Goal: Use online tool/utility: Utilize a website feature to perform a specific function

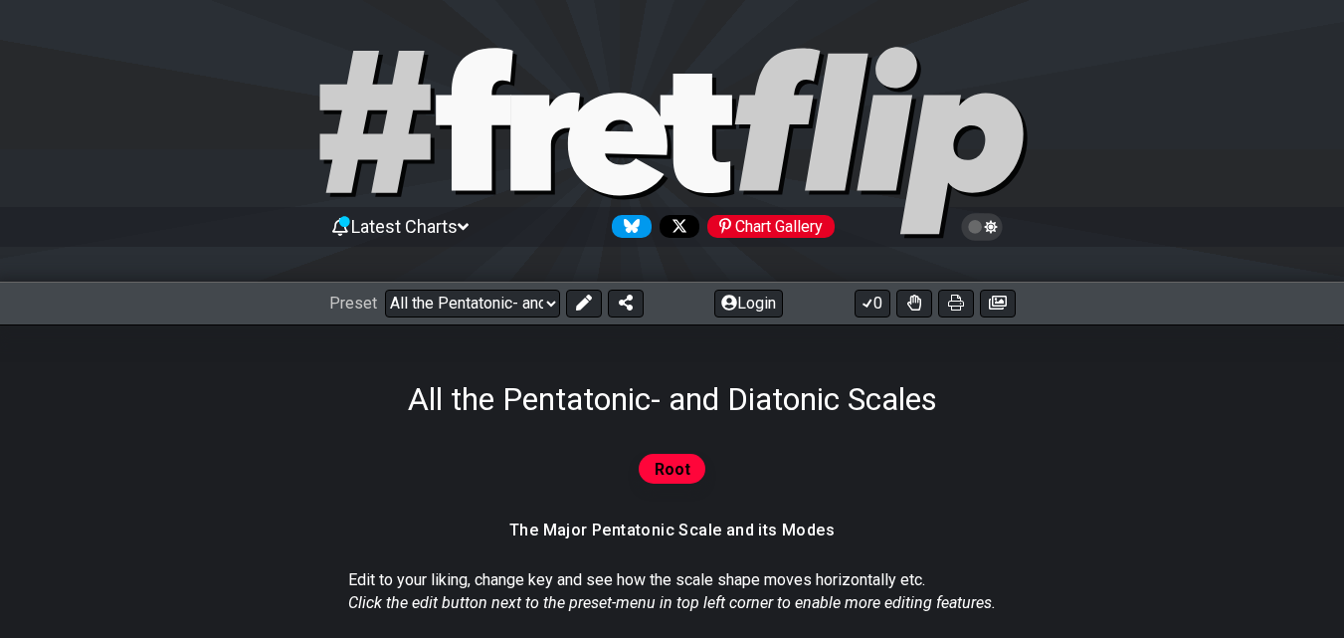
select select "/023927597434"
select select "Minor Blues"
select select "A"
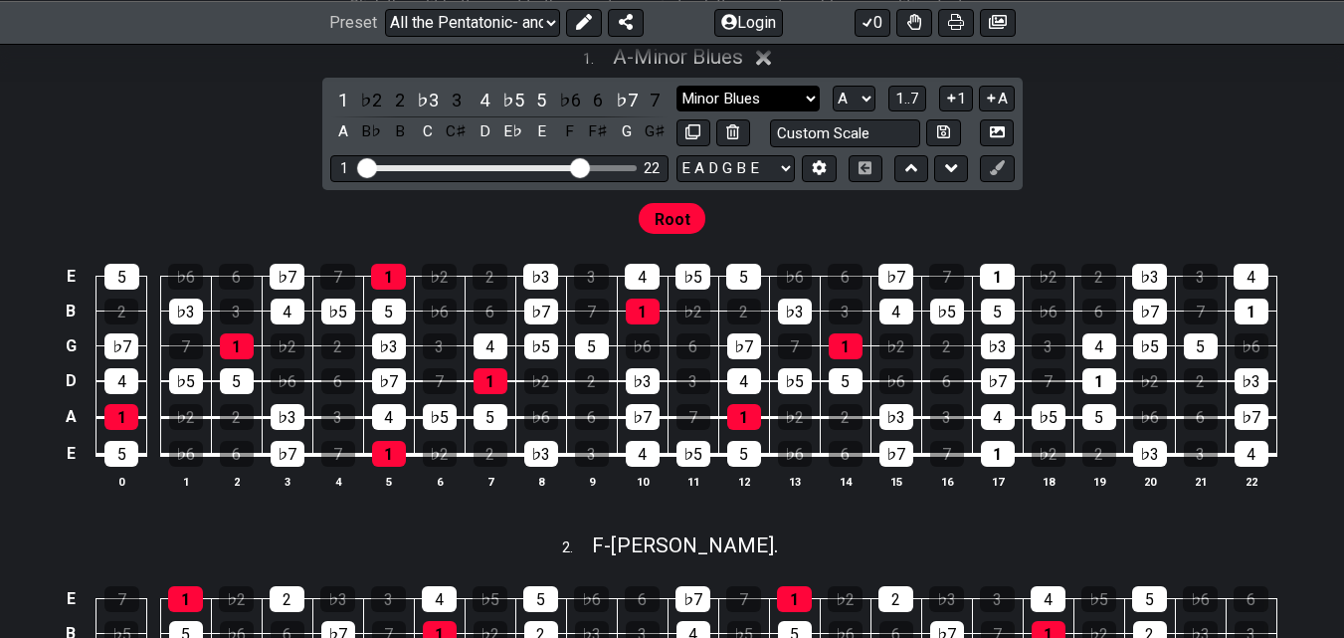
click at [715, 102] on select "Major Pentatonic Root Minor Pentatonic Major Pentatonic Minor Blues Major Blues…" at bounding box center [748, 99] width 143 height 27
select select "Minor Pentatonic"
click at [677, 86] on select "Major Pentatonic Root Minor Pentatonic Major Pentatonic Minor Blues Major Blues…" at bounding box center [748, 99] width 143 height 27
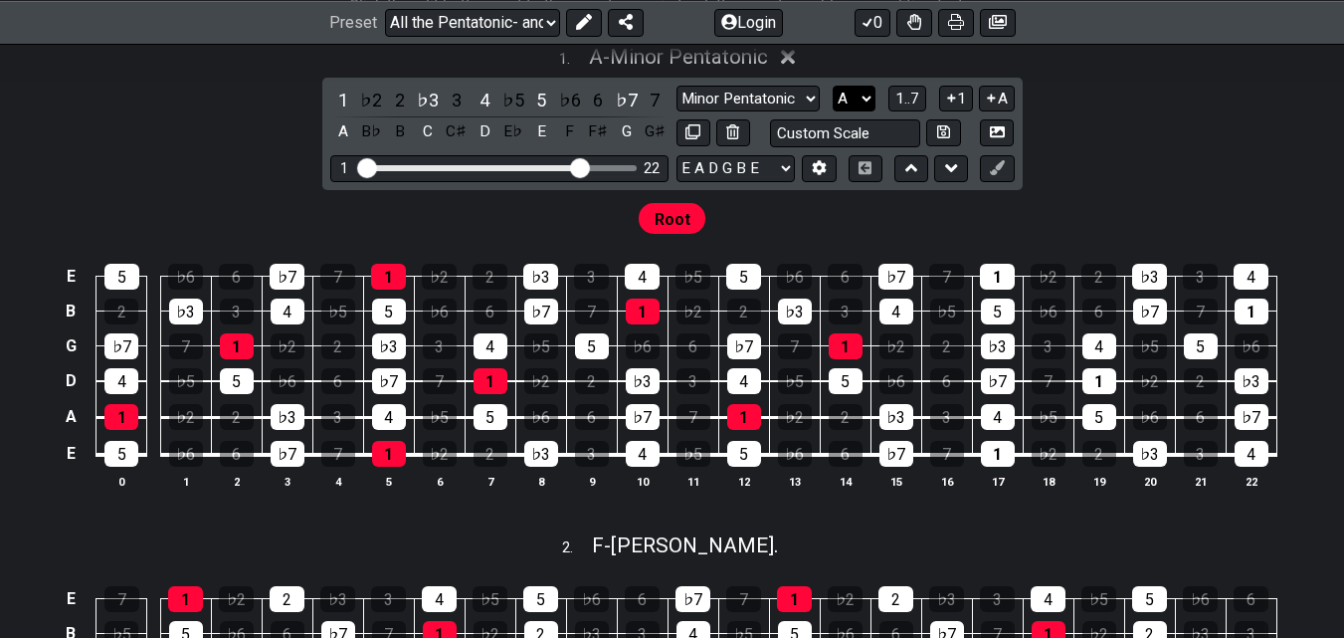
click at [861, 96] on select "A♭ A A♯ B♭ B C C♯ D♭ D D♯ E♭ E F F♯ G♭ G G♯" at bounding box center [854, 99] width 43 height 27
select select "B"
click at [833, 86] on select "A♭ A A♯ B♭ B C C♯ D♭ D D♯ E♭ E F F♯ G♭ G G♯" at bounding box center [854, 99] width 43 height 27
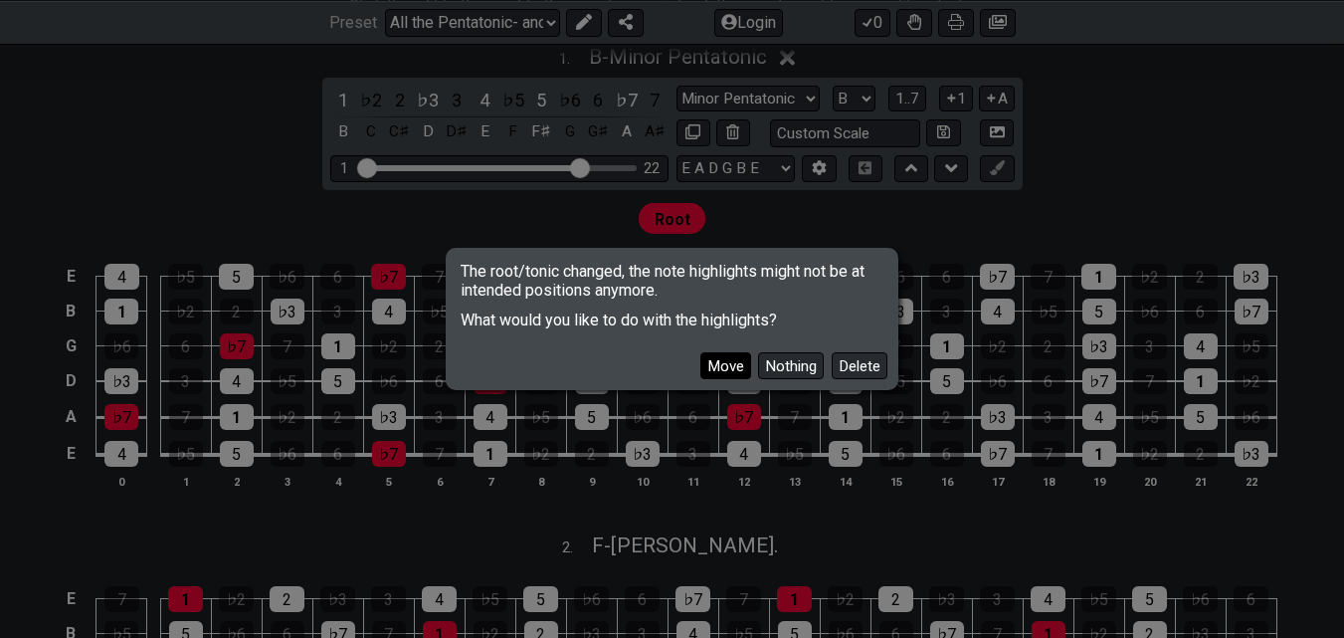
click at [714, 365] on button "Move" at bounding box center [726, 365] width 51 height 27
